Goal: Transaction & Acquisition: Purchase product/service

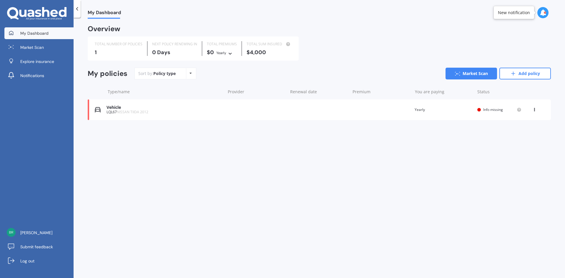
click at [123, 111] on span "NISSAN TIIDA 2012" at bounding box center [132, 111] width 31 height 5
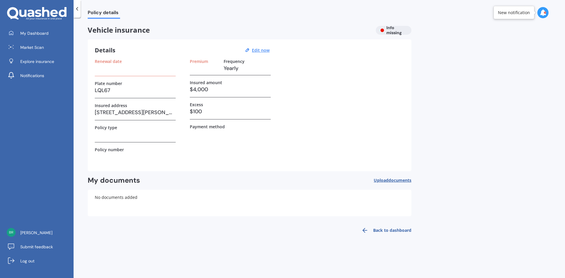
click at [112, 66] on h3 at bounding box center [135, 68] width 81 height 9
click at [113, 60] on label "Renewal date" at bounding box center [108, 61] width 27 height 5
click at [149, 66] on h3 at bounding box center [135, 68] width 81 height 9
click at [232, 66] on h3 "Yearly" at bounding box center [247, 68] width 47 height 9
click at [257, 48] on u "Edit now" at bounding box center [261, 50] width 18 height 6
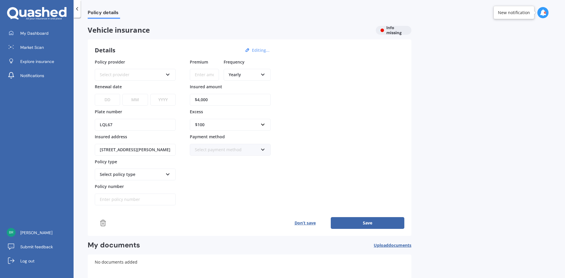
click at [166, 73] on icon at bounding box center [167, 74] width 5 height 4
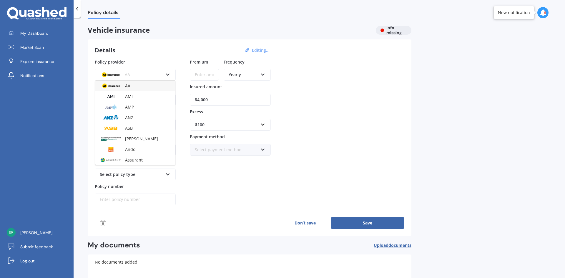
click at [166, 73] on icon at bounding box center [167, 74] width 5 height 4
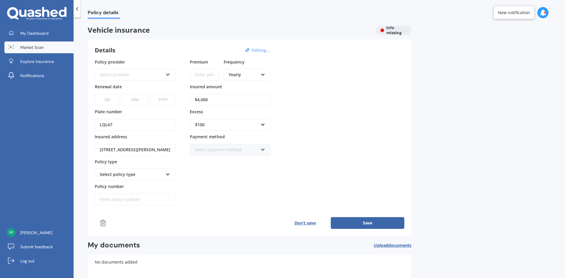
click at [40, 48] on span "Market Scan" at bounding box center [32, 47] width 24 height 6
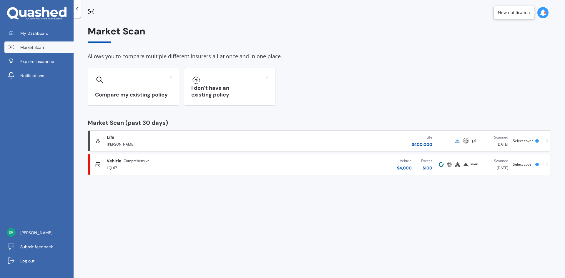
click at [125, 161] on span "Comprehensive" at bounding box center [137, 161] width 26 height 6
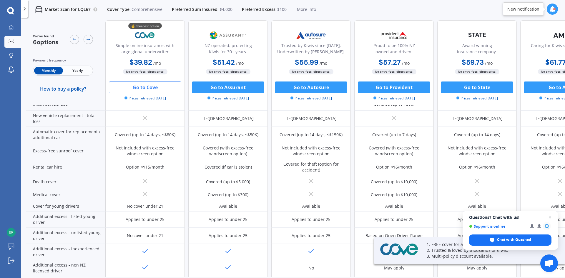
scroll to position [257, 0]
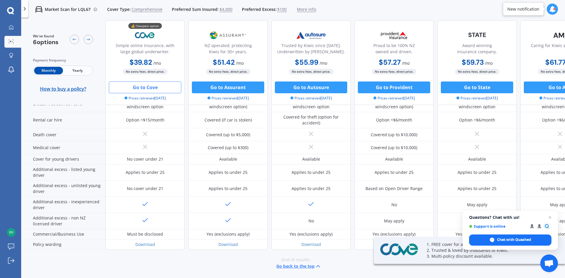
click at [152, 91] on button "Go to Cove" at bounding box center [145, 88] width 72 height 12
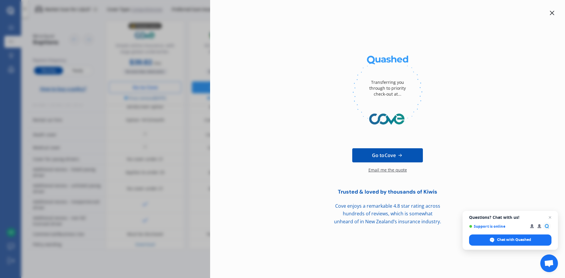
click at [555, 12] on div at bounding box center [552, 12] width 7 height 7
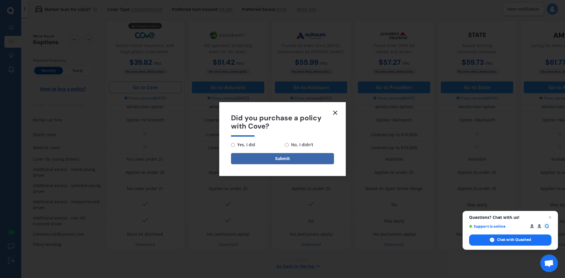
click at [289, 145] on span "No, I didn't" at bounding box center [301, 144] width 25 height 7
click at [289, 145] on input "No, I didn't" at bounding box center [287, 145] width 4 height 4
radio input "true"
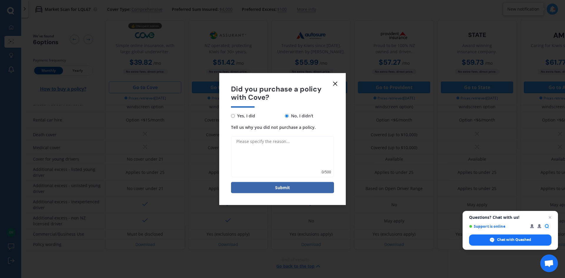
click at [268, 142] on textarea "Tell us why you did not purchase a policy." at bounding box center [282, 156] width 103 height 41
type textarea "they wouldnt insure it without an immobiliser"
click at [296, 188] on button "Submit" at bounding box center [282, 187] width 103 height 11
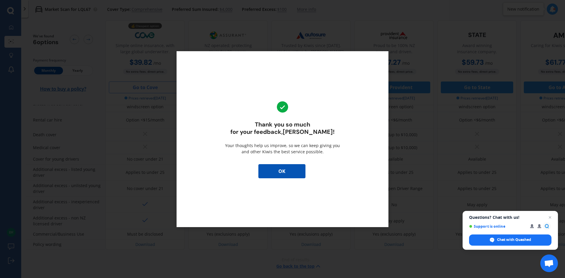
click at [293, 172] on button "OK" at bounding box center [281, 171] width 47 height 14
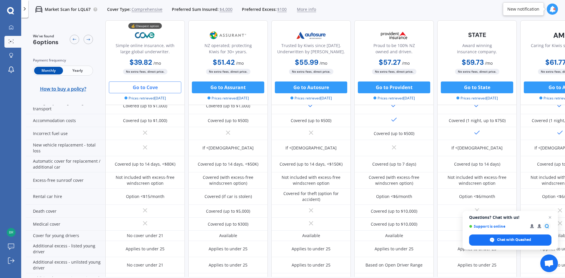
scroll to position [0, 0]
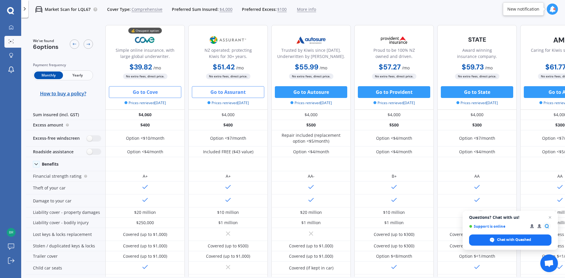
click at [244, 94] on button "Go to Assurant" at bounding box center [228, 92] width 72 height 12
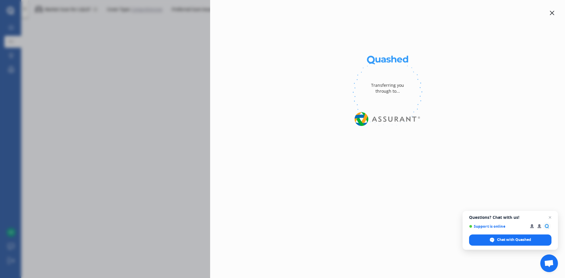
select select "Monthly"
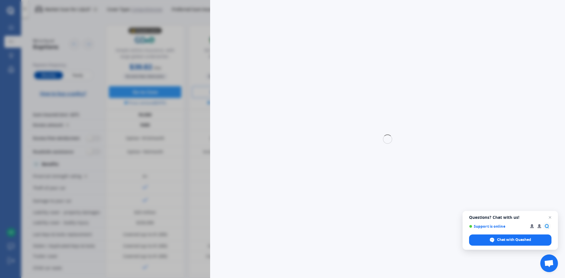
select select "full"
select select "0"
select select "Canterbury"
select select "NISSAN"
select select "TIIDA"
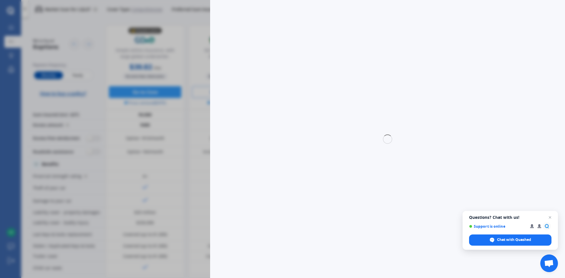
select select "(ALL)"
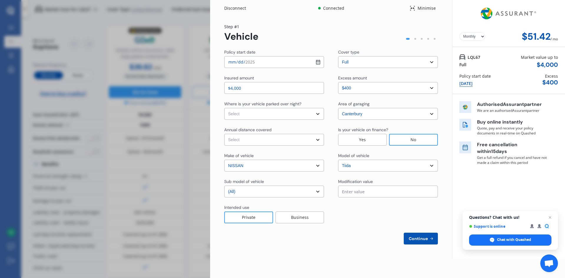
click at [305, 116] on select "Select In a garage On own property On street or road" at bounding box center [274, 114] width 100 height 12
click at [313, 115] on select "Select In a garage On own property On street or road" at bounding box center [274, 114] width 100 height 12
select select "On own property"
click at [224, 108] on select "Select In a garage On own property On street or road" at bounding box center [274, 114] width 100 height 12
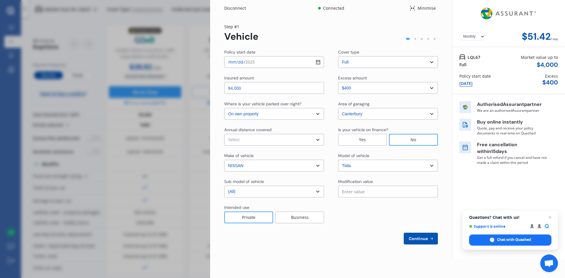
click at [259, 141] on select "Select Low (less than 15,000km per year) Average (15,000-30,000km per year) Hig…" at bounding box center [274, 140] width 100 height 12
select select "15000"
click at [224, 134] on select "Select Low (less than 15,000km per year) Average (15,000-30,000km per year) Hig…" at bounding box center [274, 140] width 100 height 12
click at [270, 194] on select "Select sub-model (All)" at bounding box center [274, 192] width 100 height 12
click at [224, 186] on select "Select sub-model (All)" at bounding box center [274, 192] width 100 height 12
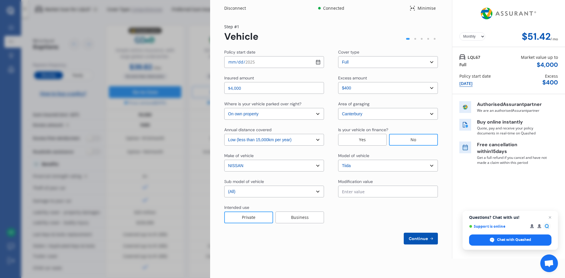
click at [431, 240] on icon at bounding box center [431, 238] width 5 height 5
select select "Mr"
select select "17"
select select "12"
select select "1981"
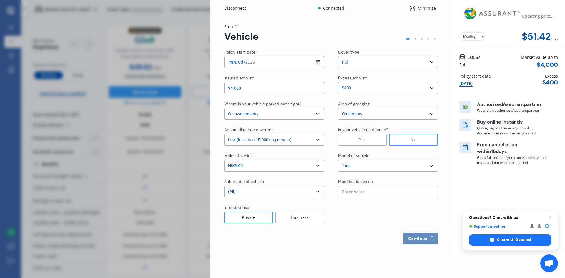
select select "full"
select select "more than 4 years"
select select "New Zealand"
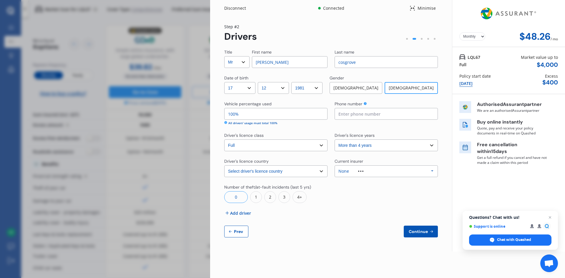
click at [388, 116] on input at bounding box center [386, 114] width 103 height 12
type input "021469389"
click at [427, 229] on span "Continue" at bounding box center [418, 231] width 21 height 5
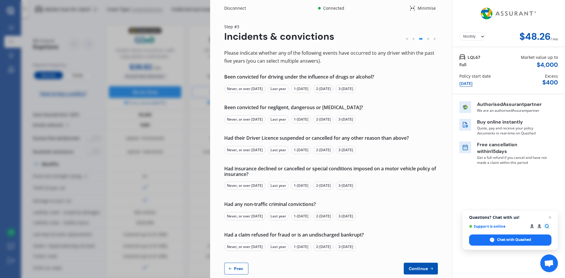
click at [252, 89] on div "Never, or over 5 yrs ago" at bounding box center [244, 89] width 41 height 8
click at [254, 119] on div "Never, or over 5 yrs ago" at bounding box center [244, 119] width 41 height 8
click at [254, 151] on div "Never, or over 5 yrs ago" at bounding box center [244, 150] width 41 height 8
click at [260, 185] on div "Never, or over 5 yrs ago" at bounding box center [244, 186] width 41 height 8
click at [251, 215] on div "Never, or over 5 yrs ago" at bounding box center [244, 216] width 41 height 8
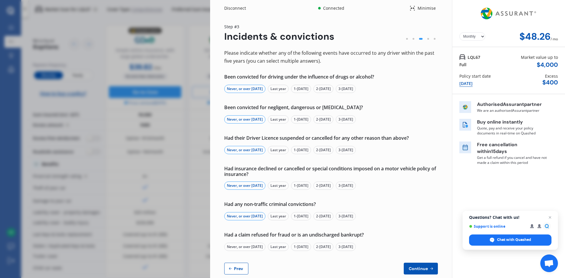
scroll to position [11, 0]
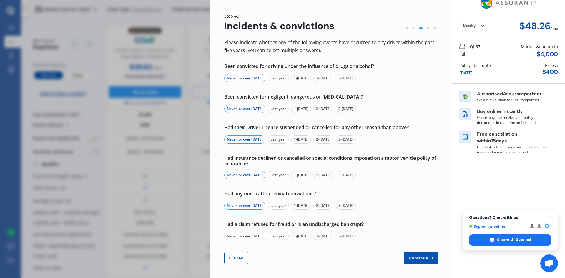
click at [258, 236] on div "Never, or over 5 yrs ago" at bounding box center [244, 236] width 41 height 8
click at [415, 260] on span "Continue" at bounding box center [418, 258] width 21 height 5
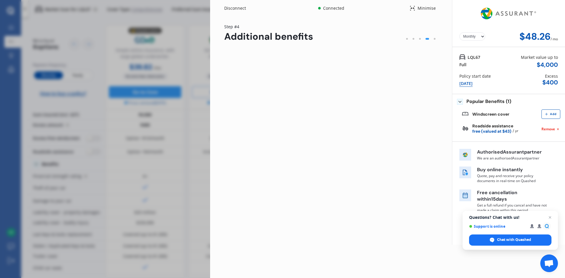
scroll to position [0, 0]
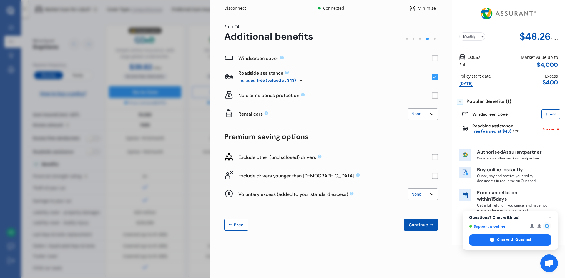
click at [435, 76] on rect at bounding box center [435, 77] width 6 height 6
click at [434, 58] on rect at bounding box center [435, 59] width 6 height 6
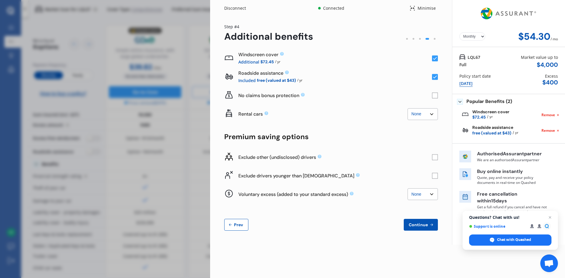
click at [415, 228] on button "Continue" at bounding box center [421, 225] width 34 height 12
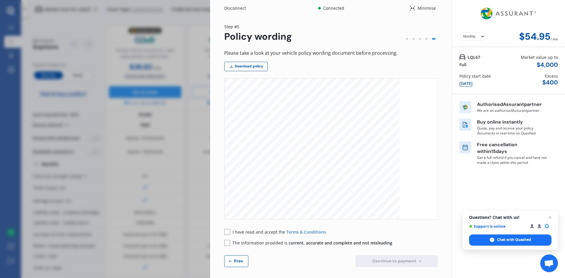
click at [229, 232] on rect at bounding box center [227, 232] width 6 height 6
click at [227, 243] on rect at bounding box center [227, 243] width 6 height 6
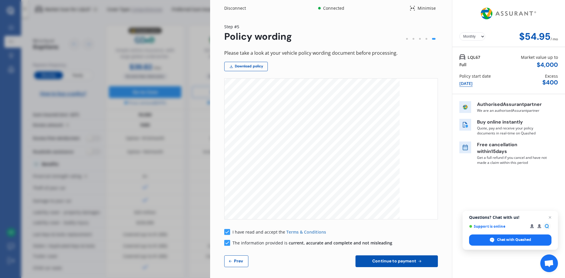
scroll to position [294, 0]
click at [406, 263] on span "Continue to payment" at bounding box center [394, 261] width 46 height 5
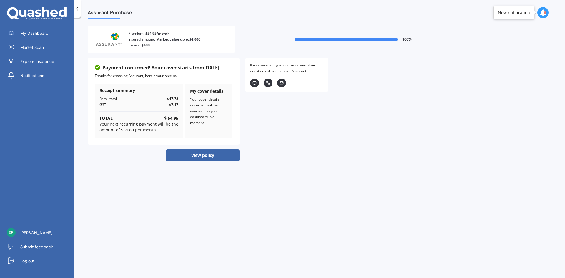
click at [223, 156] on button "View policy" at bounding box center [203, 156] width 74 height 12
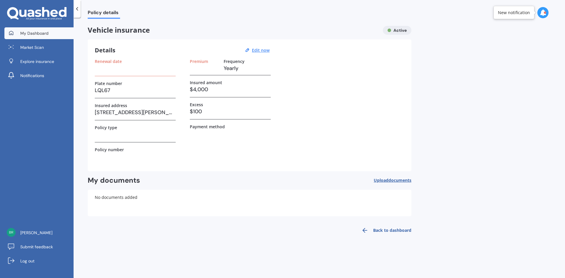
click at [35, 35] on span "My Dashboard" at bounding box center [34, 33] width 28 height 6
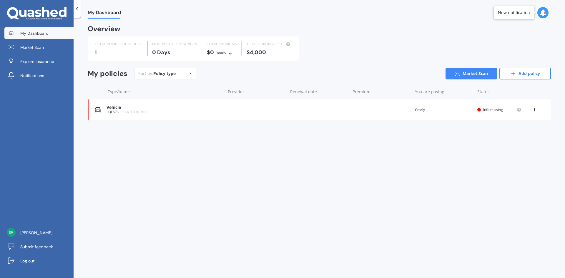
click at [166, 110] on div "LQL67 NISSAN TIIDA 2012" at bounding box center [165, 112] width 116 height 4
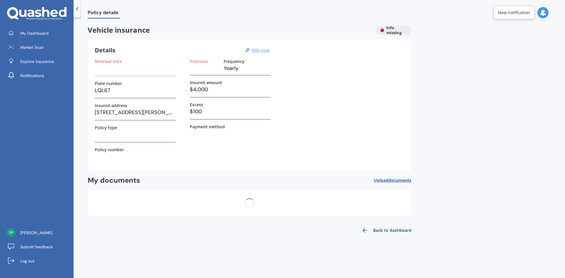
click at [261, 50] on u "Edit now" at bounding box center [261, 50] width 18 height 6
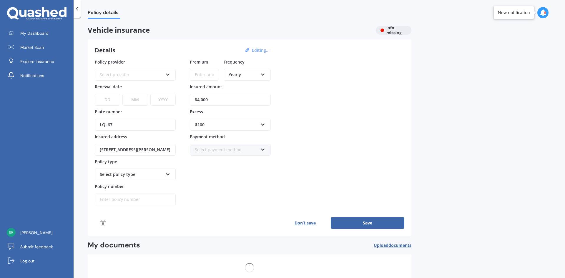
click at [246, 74] on div "Yearly" at bounding box center [243, 75] width 29 height 6
click at [245, 128] on span "Fortnightly" at bounding box center [239, 128] width 21 height 6
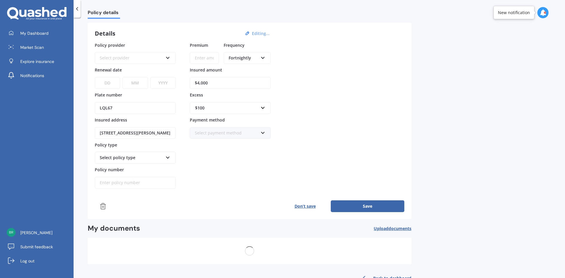
scroll to position [35, 0]
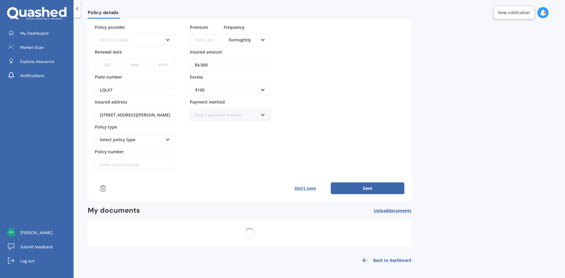
click at [134, 167] on input "Policy number" at bounding box center [135, 165] width 81 height 12
type input "APMV842958"
click at [167, 141] on icon at bounding box center [167, 139] width 5 height 4
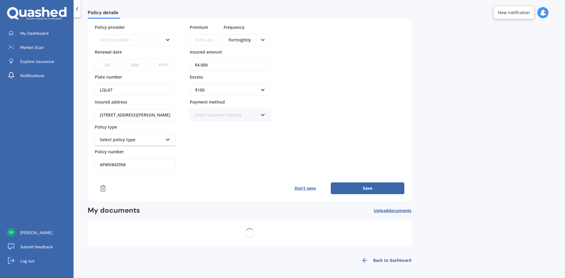
click at [168, 140] on icon at bounding box center [167, 139] width 5 height 4
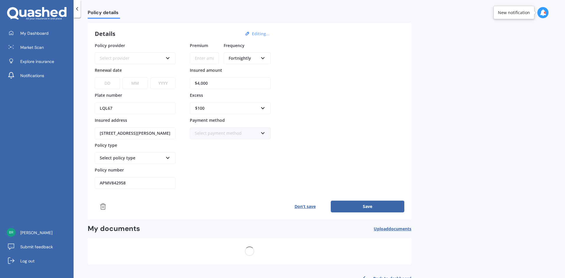
scroll to position [0, 0]
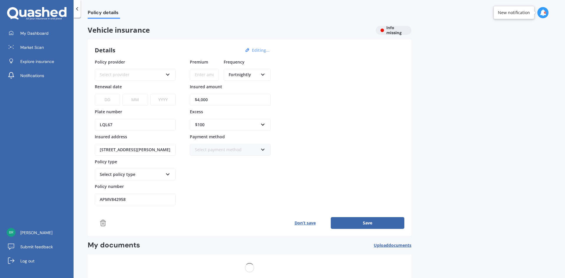
click at [201, 150] on div "Select payment method" at bounding box center [226, 150] width 63 height 6
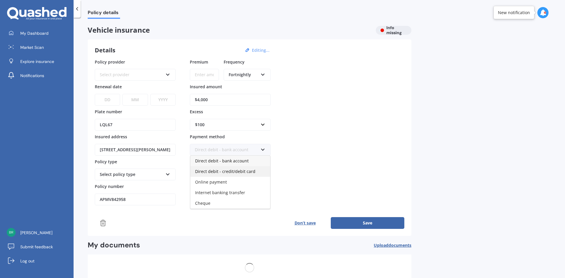
click at [242, 172] on span "Direct debit - credit/debit card" at bounding box center [225, 172] width 60 height 6
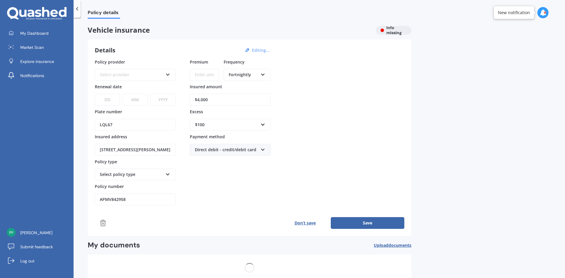
click at [159, 75] on div "Select provider" at bounding box center [131, 75] width 63 height 6
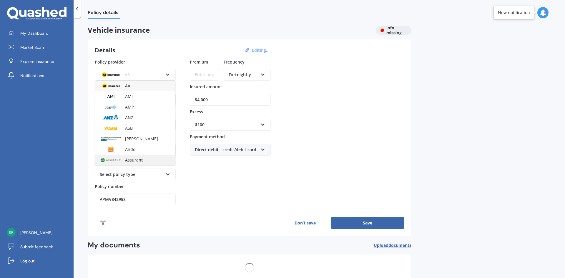
click at [137, 159] on span "Assurant" at bounding box center [134, 160] width 18 height 6
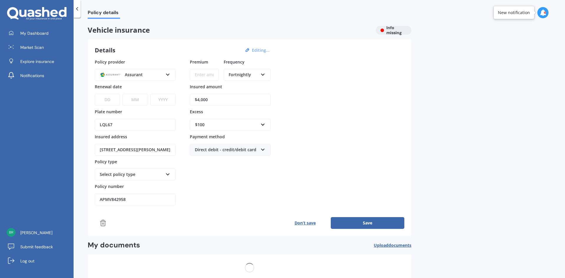
click at [104, 98] on select "DD 01 02 03 04 05 06 07 08 09 10 11 12 13 14 15 16 17 18 19 20 21 22 23 24 25 2…" at bounding box center [107, 100] width 25 height 12
select select "30"
click at [95, 94] on select "DD 01 02 03 04 05 06 07 08 09 10 11 12 13 14 15 16 17 18 19 20 21 22 23 24 25 2…" at bounding box center [107, 100] width 25 height 12
click at [136, 97] on select "MM 01 02 03 04 05 06 07 08 09 10 11 12" at bounding box center [134, 100] width 25 height 12
select select "09"
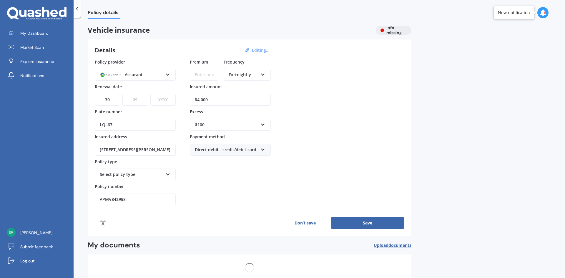
click at [122, 94] on select "MM 01 02 03 04 05 06 07 08 09 10 11 12" at bounding box center [134, 100] width 25 height 12
click at [161, 99] on select "YYYY 2027 2026 2025 2024 2023 2022 2021 2020 2019 2018 2017 2016 2015 2014 2013…" at bounding box center [162, 100] width 25 height 12
select select "2026"
click at [150, 94] on select "YYYY 2027 2026 2025 2024 2023 2022 2021 2020 2019 2018 2017 2016 2015 2014 2013…" at bounding box center [162, 100] width 25 height 12
click at [169, 174] on icon at bounding box center [167, 173] width 5 height 4
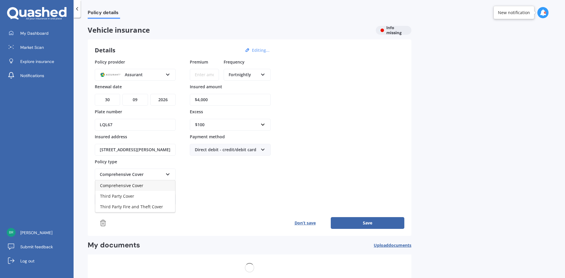
click at [135, 185] on span "Comprehensive Cover" at bounding box center [121, 186] width 43 height 6
click at [199, 74] on input "Premium" at bounding box center [204, 75] width 29 height 12
click at [355, 223] on button "Save" at bounding box center [368, 223] width 74 height 12
click at [358, 220] on button "Save" at bounding box center [368, 223] width 74 height 12
click at [210, 74] on input "Premium" at bounding box center [204, 75] width 29 height 12
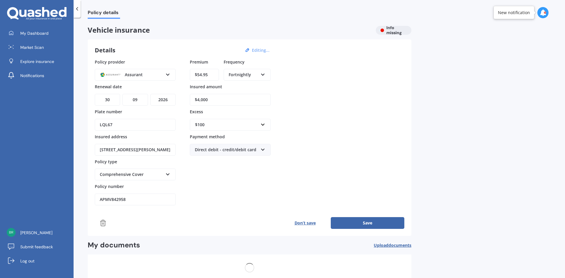
type input "$54.95"
click at [375, 223] on button "Save" at bounding box center [368, 223] width 74 height 12
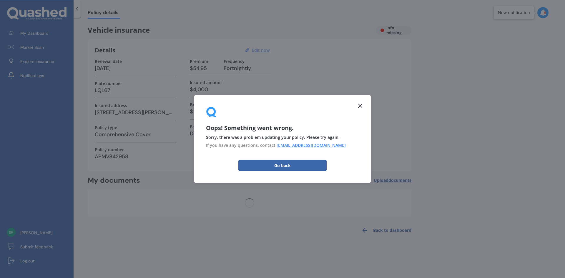
click at [293, 167] on div "Details Edit now Renewal date 30/09/2026 Plate number LQL67 Insured address 39 …" at bounding box center [250, 105] width 324 height 132
click at [286, 167] on div "Details Edit now Renewal date 30/09/2026 Plate number LQL67 Insured address 39 …" at bounding box center [250, 105] width 324 height 132
click at [361, 105] on div "Renewal date 30/09/2026 Plate number LQL67 Insured address 39 Cox Street, Geral…" at bounding box center [250, 111] width 310 height 105
click at [302, 165] on div "Details Edit now Renewal date 30/09/2026 Plate number LQL67 Insured address 39 …" at bounding box center [250, 105] width 324 height 132
click at [360, 58] on div "Details Edit now Renewal date 30/09/2026 Plate number LQL67 Insured address 39 …" at bounding box center [250, 105] width 324 height 132
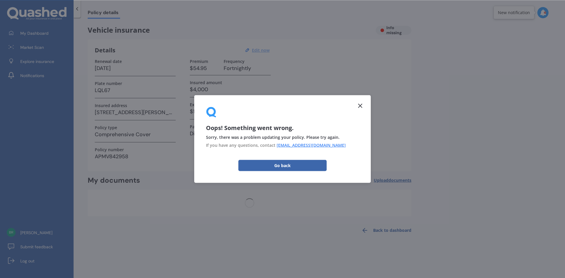
click at [434, 65] on div "Policy details Vehicle insurance Info missing Details Edit now Renewal date 30/…" at bounding box center [320, 149] width 492 height 260
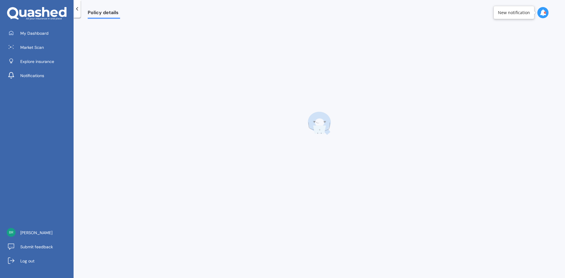
click at [77, 10] on icon at bounding box center [77, 9] width 6 height 6
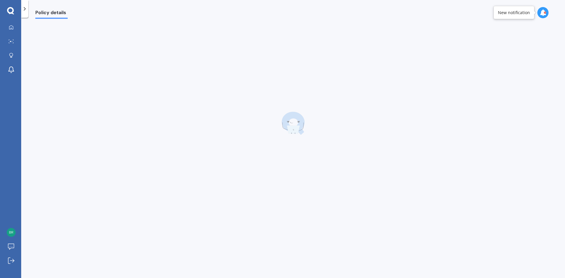
click at [26, 10] on icon at bounding box center [25, 9] width 6 height 6
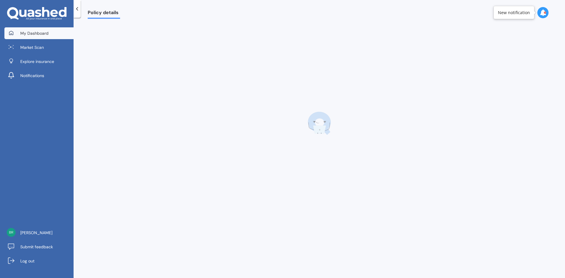
click at [30, 30] on span "My Dashboard" at bounding box center [34, 33] width 28 height 6
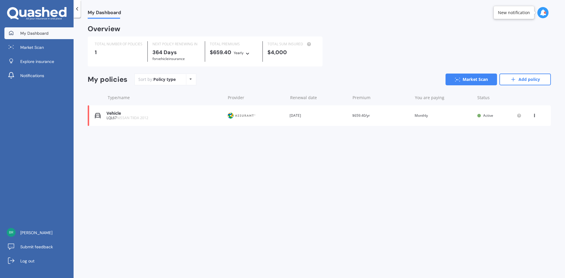
click at [168, 118] on div "LQL67 NISSAN TIIDA 2012" at bounding box center [165, 118] width 116 height 4
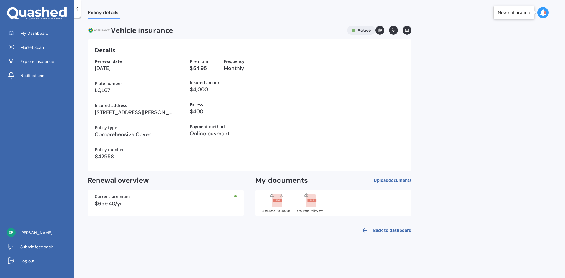
click at [278, 205] on rect at bounding box center [276, 201] width 9 height 13
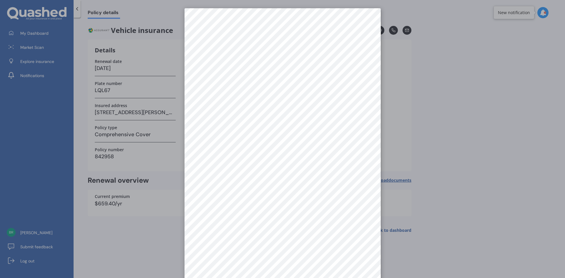
click at [444, 87] on div at bounding box center [282, 139] width 565 height 278
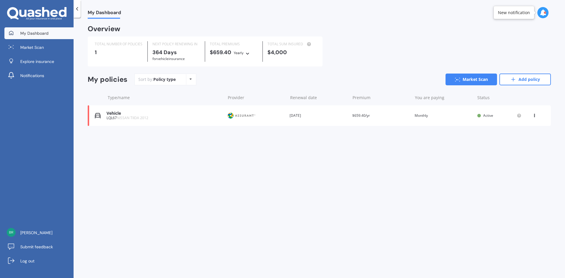
click at [157, 121] on div "Vehicle LQL67 NISSAN TIIDA 2012 Provider Renewal date 30 Sep 2026 Premium $659.…" at bounding box center [319, 115] width 463 height 21
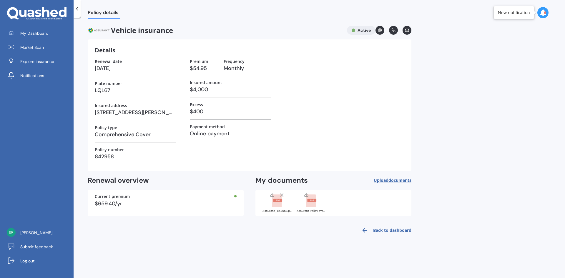
click at [238, 67] on h3 "Monthly" at bounding box center [247, 68] width 47 height 9
click at [194, 127] on label "Payment method" at bounding box center [207, 126] width 35 height 5
drag, startPoint x: 119, startPoint y: 157, endPoint x: 97, endPoint y: 175, distance: 28.3
click at [119, 157] on h3 "842958" at bounding box center [135, 156] width 81 height 9
click at [211, 111] on h3 "$400" at bounding box center [230, 111] width 81 height 9
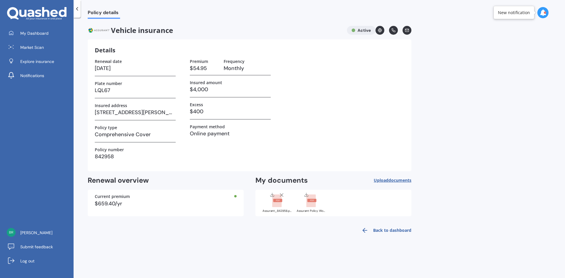
click at [378, 232] on link "Back to dashboard" at bounding box center [385, 230] width 54 height 14
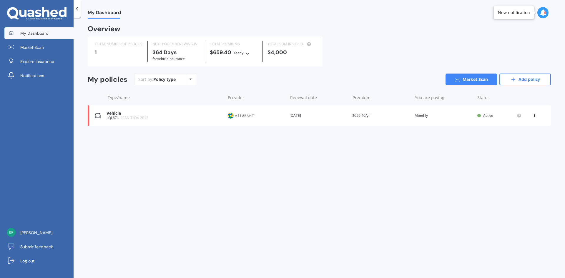
click at [535, 115] on icon at bounding box center [534, 115] width 4 height 4
click at [528, 127] on div "View policy" at bounding box center [521, 127] width 58 height 12
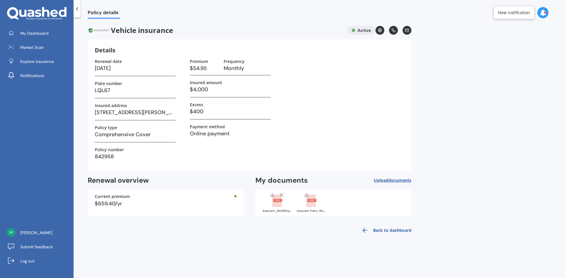
drag, startPoint x: 203, startPoint y: 75, endPoint x: 203, endPoint y: 72, distance: 3.0
click at [202, 75] on div "Premium $54.95 Frequency Monthly" at bounding box center [230, 67] width 81 height 16
click at [208, 64] on h3 "$54.95" at bounding box center [204, 68] width 29 height 9
click at [202, 68] on h3 "$54.95" at bounding box center [204, 68] width 29 height 9
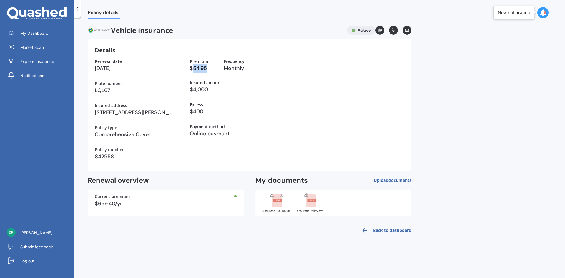
click at [202, 68] on h3 "$54.95" at bounding box center [204, 68] width 29 height 9
click at [212, 67] on h3 "$54.95" at bounding box center [204, 68] width 29 height 9
click at [242, 69] on h3 "Monthly" at bounding box center [247, 68] width 47 height 9
click at [52, 34] on link "My Dashboard" at bounding box center [38, 33] width 69 height 12
